Goal: Task Accomplishment & Management: Use online tool/utility

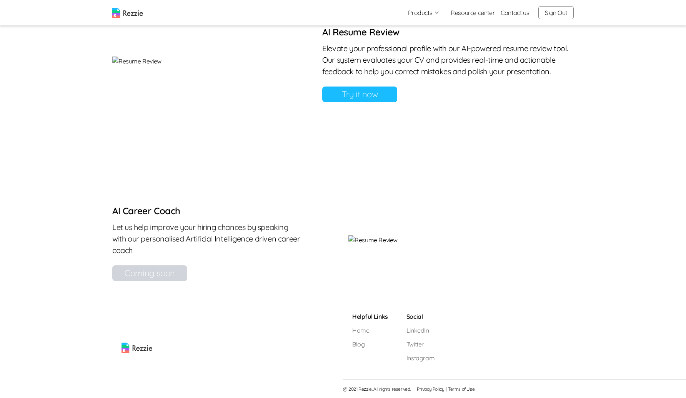
scroll to position [691, 0]
click at [397, 102] on link "Try it now" at bounding box center [359, 95] width 75 height 16
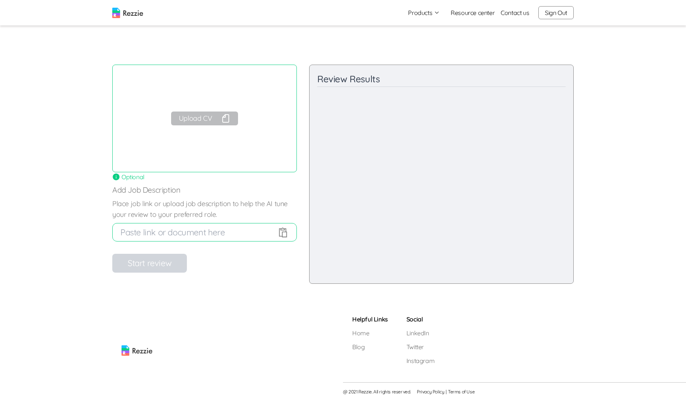
click at [210, 122] on button "Upload CV" at bounding box center [204, 119] width 67 height 14
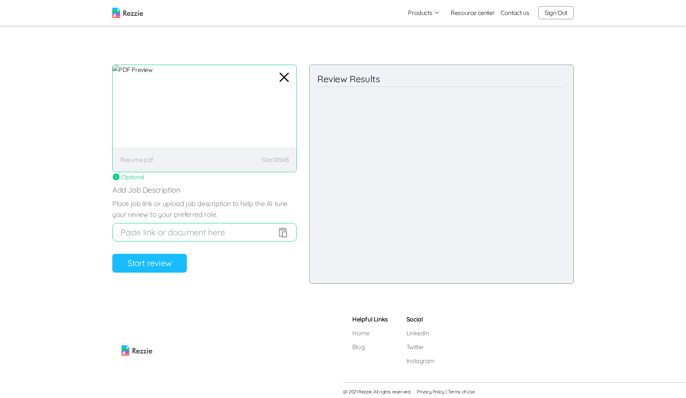
click at [167, 265] on button "Start review" at bounding box center [149, 263] width 75 height 19
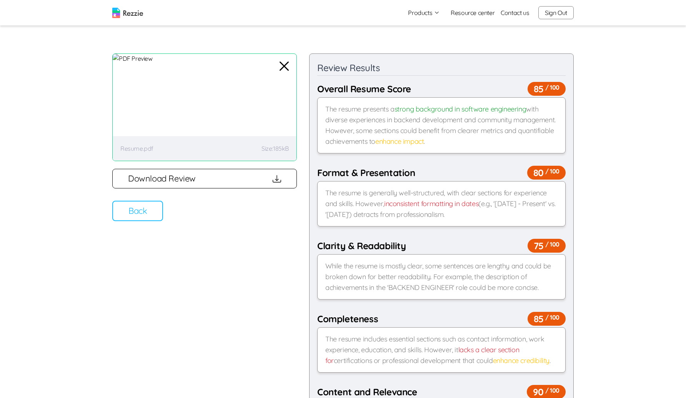
scroll to position [10, 0]
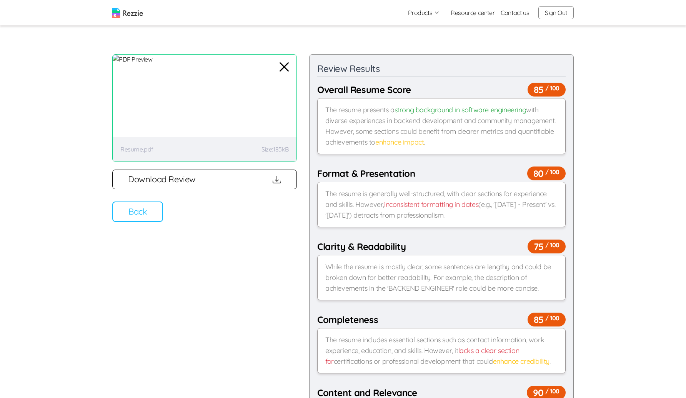
click at [261, 174] on button "Download Review" at bounding box center [204, 180] width 185 height 20
click at [141, 208] on button "Back" at bounding box center [137, 211] width 51 height 20
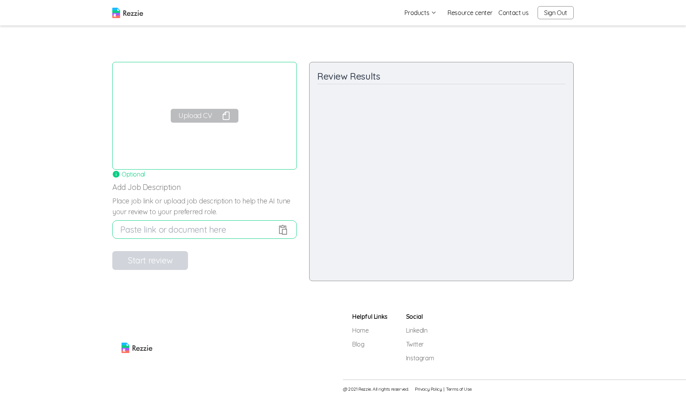
click at [209, 113] on button "Upload CV" at bounding box center [204, 116] width 67 height 14
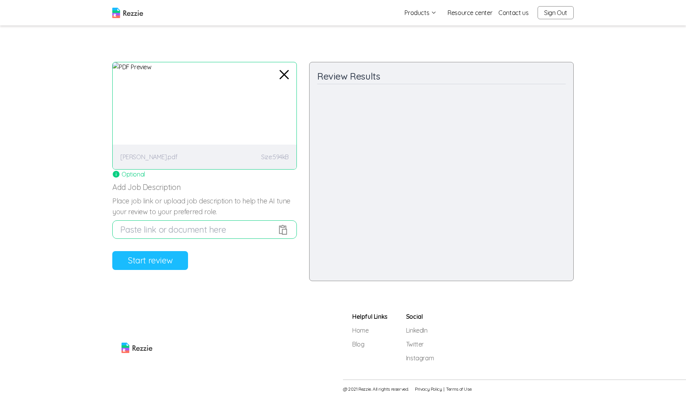
click at [153, 264] on button "Start review" at bounding box center [150, 260] width 76 height 19
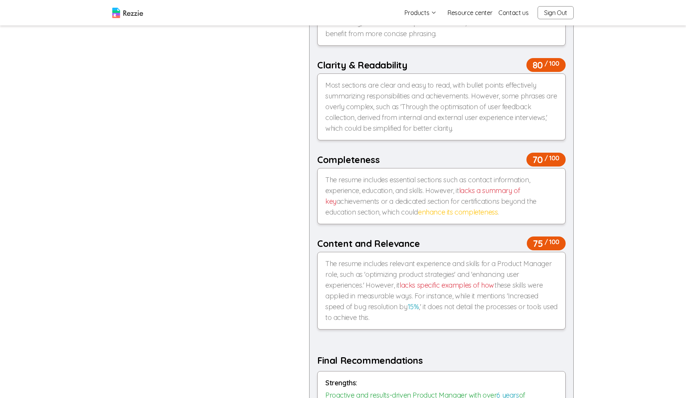
scroll to position [0, 0]
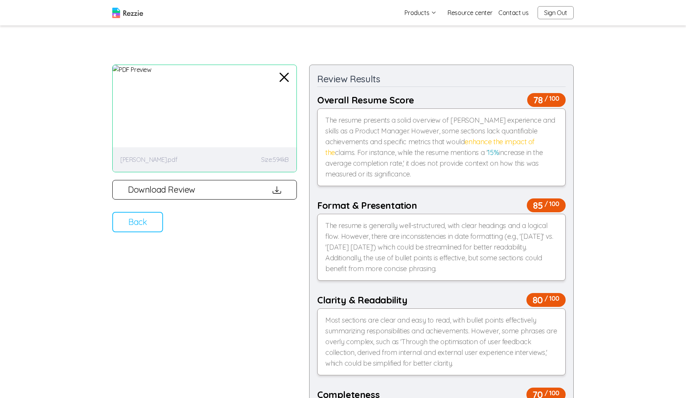
click at [167, 192] on button "Download Review" at bounding box center [204, 190] width 185 height 20
click at [127, 225] on button "Back" at bounding box center [137, 222] width 51 height 20
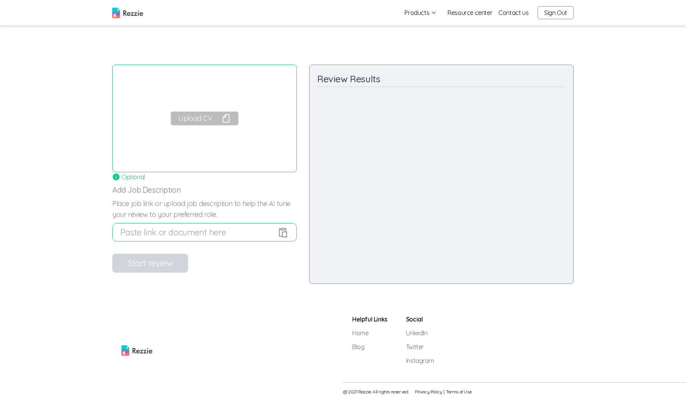
click at [211, 107] on div "Upload CV" at bounding box center [204, 119] width 185 height 108
click at [203, 123] on button "Upload CV" at bounding box center [204, 119] width 67 height 14
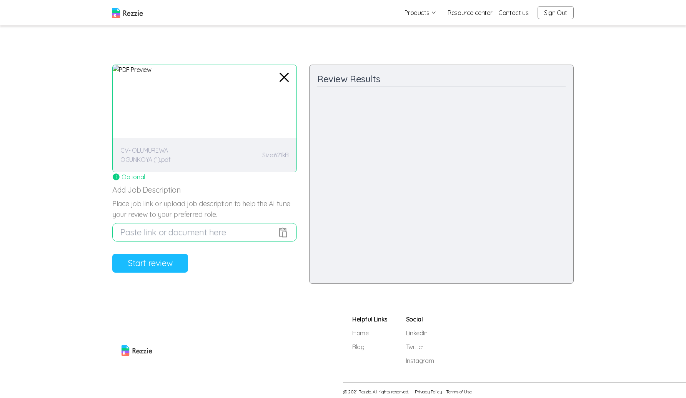
click at [167, 264] on button "Start review" at bounding box center [150, 263] width 76 height 19
